Goal: Task Accomplishment & Management: Use online tool/utility

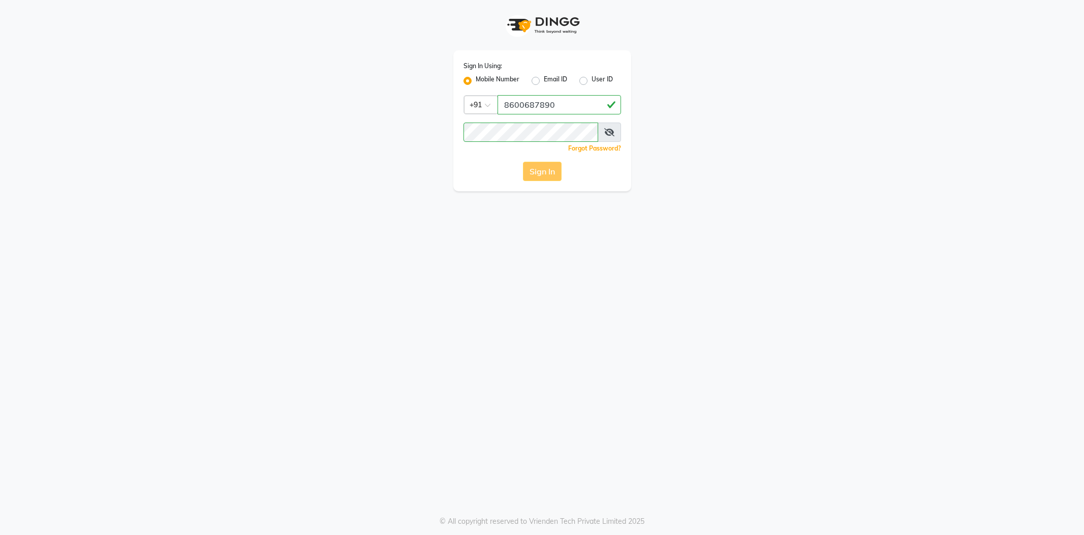
click at [554, 173] on div "Sign In" at bounding box center [543, 171] width 158 height 19
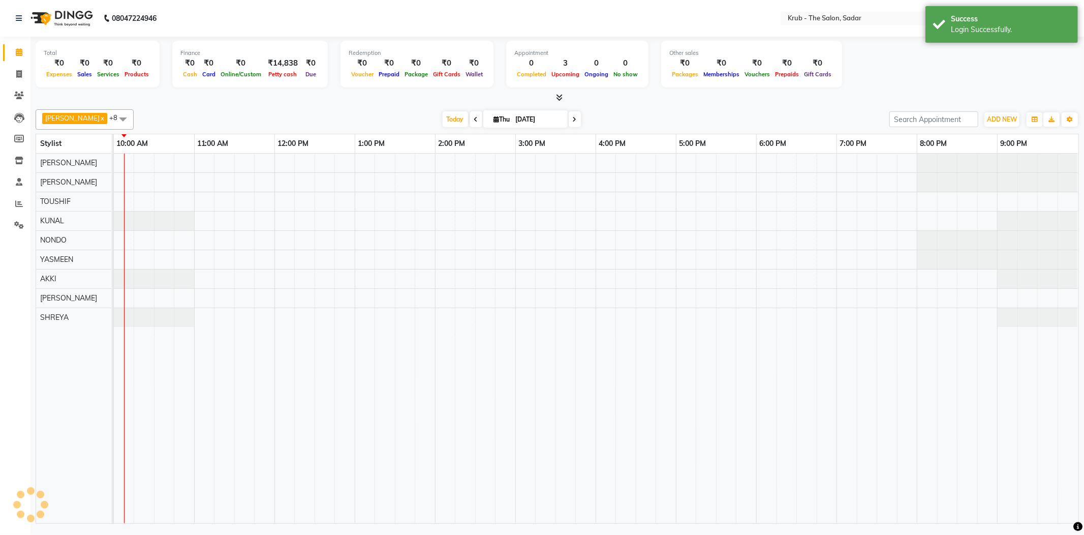
select select "en"
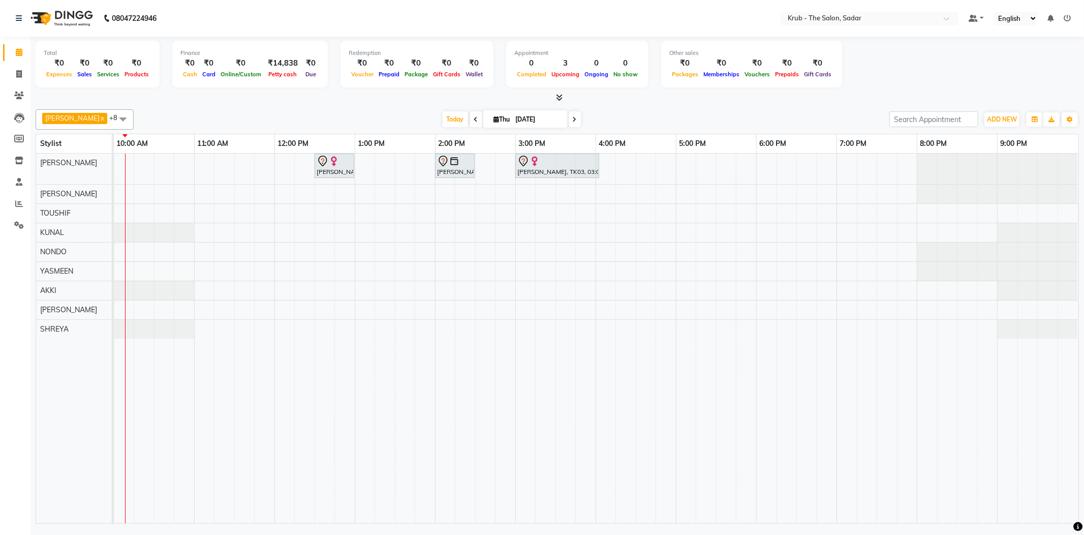
click at [470, 121] on span at bounding box center [476, 119] width 12 height 16
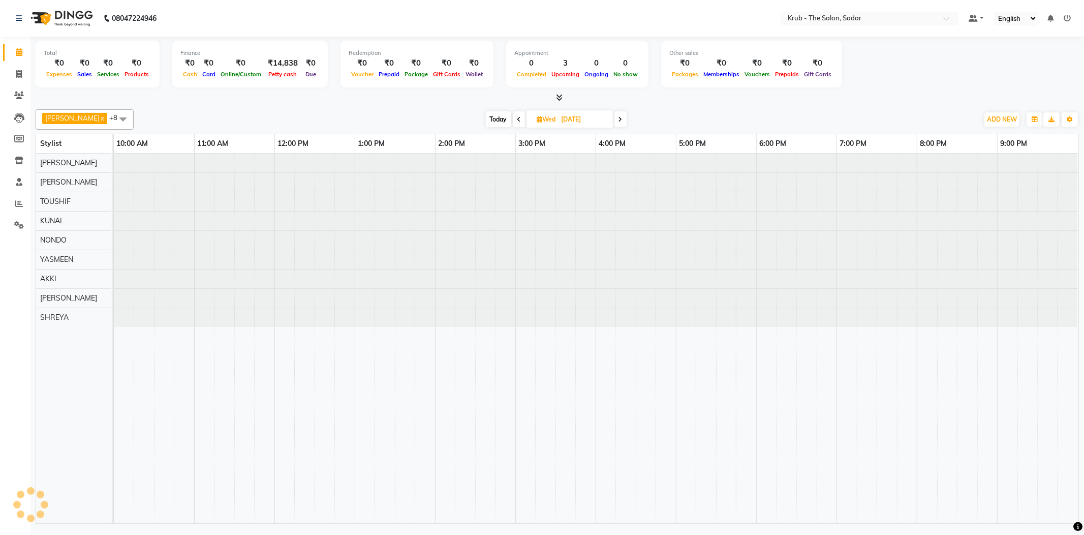
type input "[DATE]"
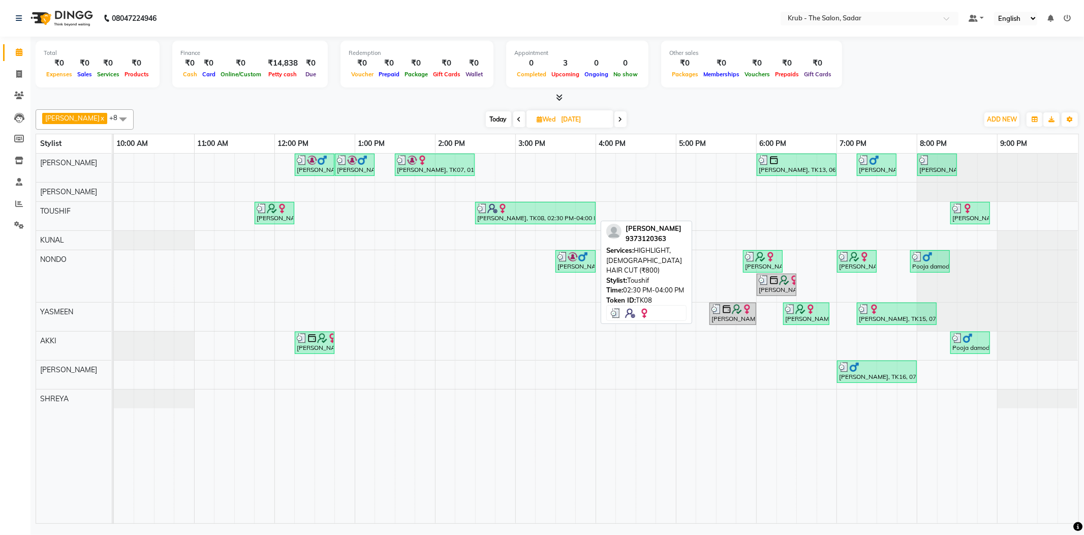
click at [502, 217] on div "[PERSON_NAME], TK08, 02:30 PM-04:00 PM, HIGHLIGHT,[DEMOGRAPHIC_DATA] HAIR CUT (…" at bounding box center [535, 212] width 118 height 19
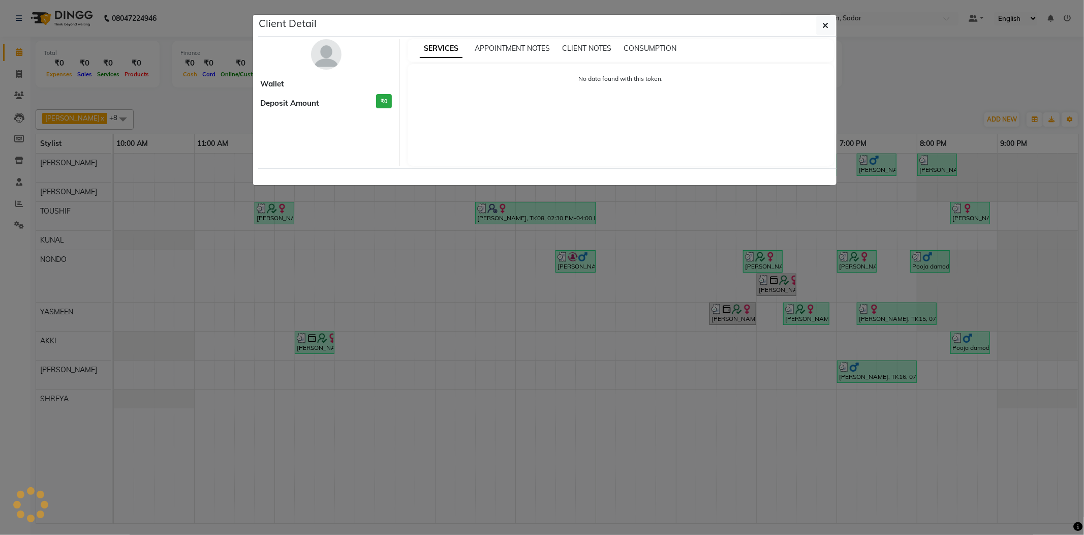
select select "3"
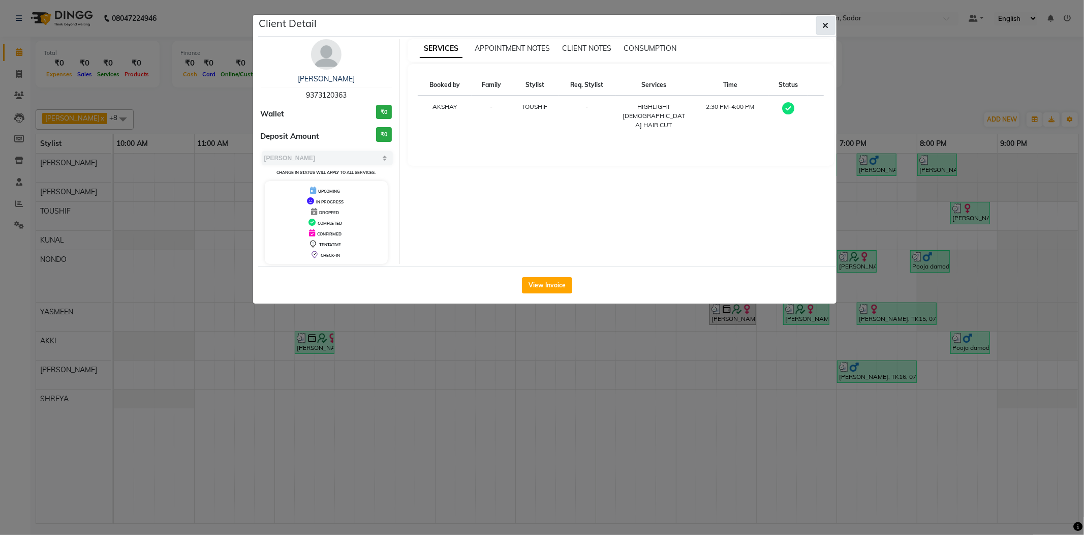
click at [829, 23] on button "button" at bounding box center [825, 25] width 19 height 19
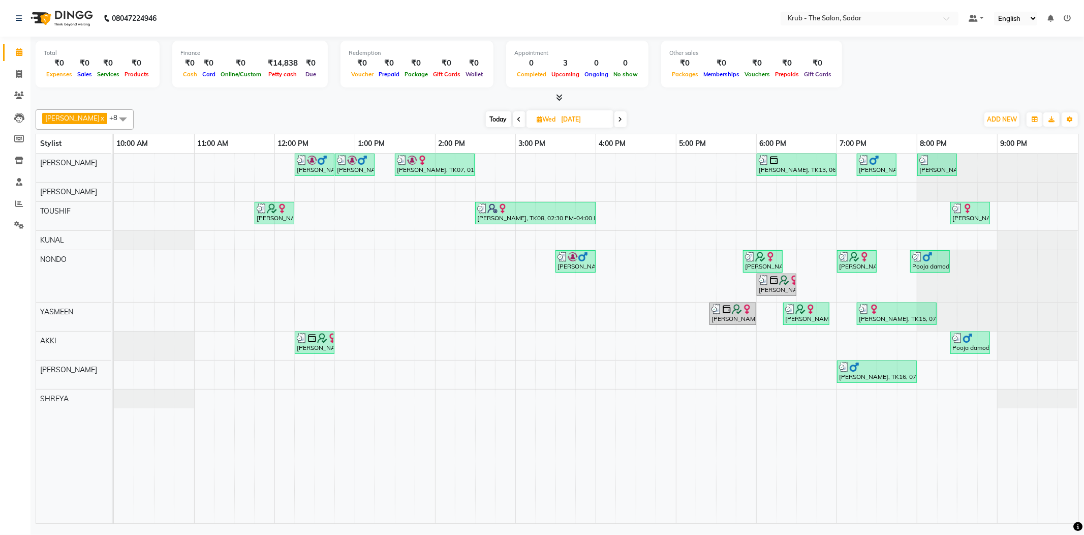
click at [559, 120] on input "[DATE]" at bounding box center [584, 119] width 51 height 15
select select "9"
select select "2025"
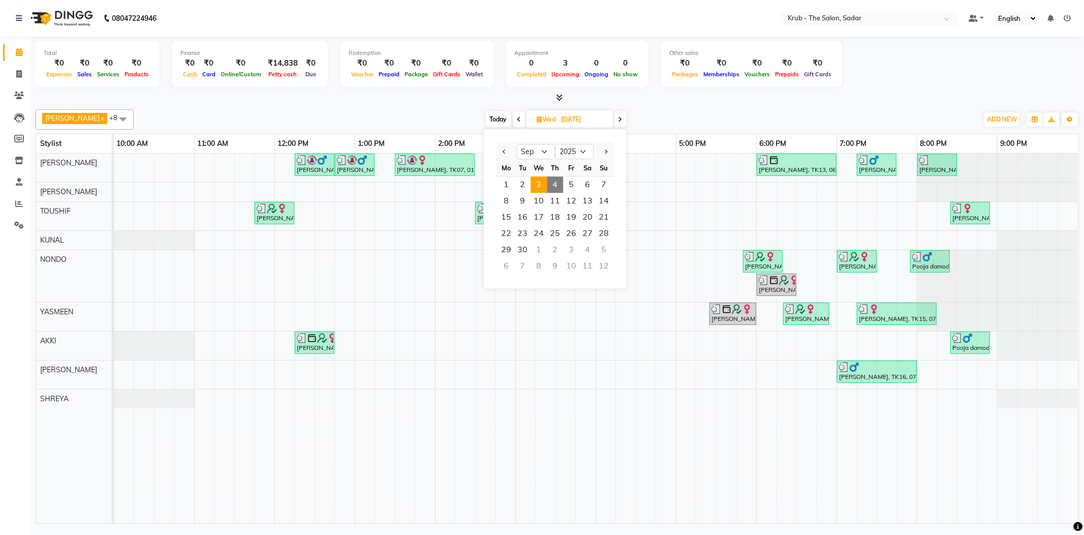
click at [558, 180] on span "4" at bounding box center [555, 184] width 16 height 16
type input "[DATE]"
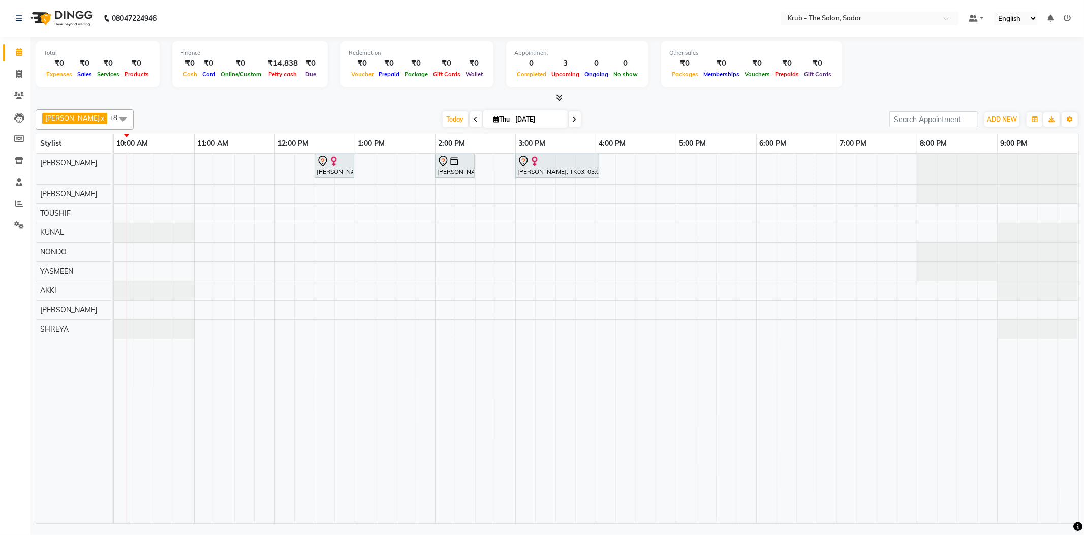
click at [555, 94] on span at bounding box center [557, 98] width 11 height 11
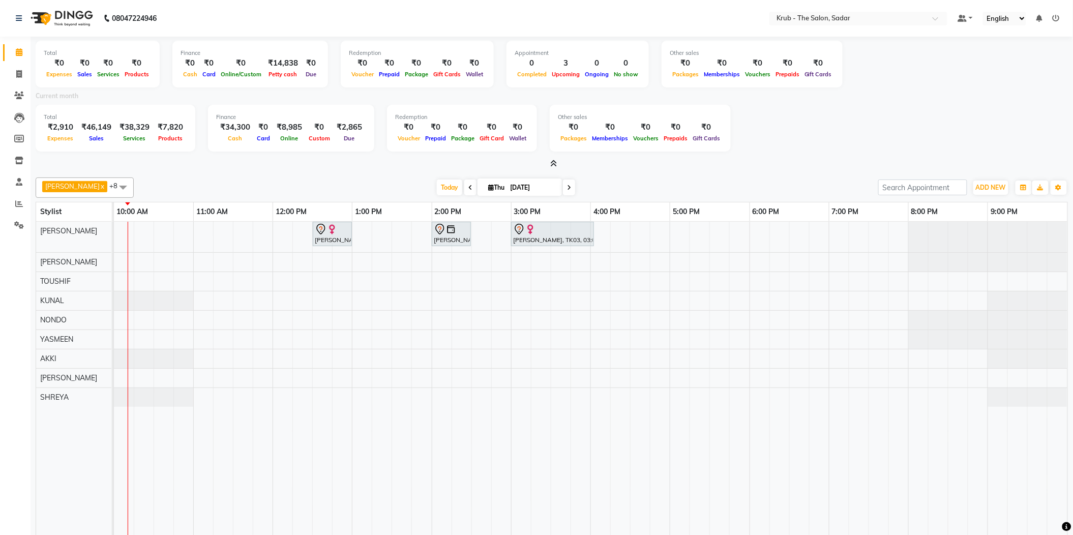
click at [554, 160] on icon at bounding box center [554, 164] width 7 height 8
